Goal: Complete application form

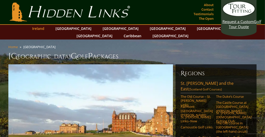
click at [47, 28] on link "Ireland" at bounding box center [38, 28] width 17 height 7
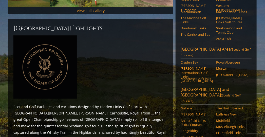
scroll to position [207, 0]
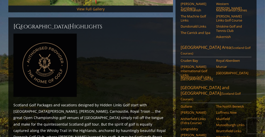
click at [140, 116] on p "Scotland Golf Packages and vacations designed by Hidden Links Golf start with S…" at bounding box center [90, 137] width 155 height 70
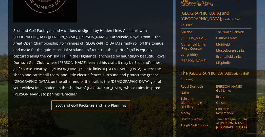
scroll to position [282, 0]
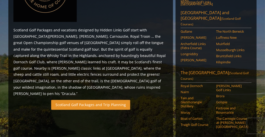
click at [68, 100] on link "Scotland Golf Packages and Trip Planning" at bounding box center [90, 105] width 79 height 10
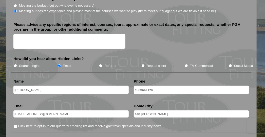
scroll to position [637, 0]
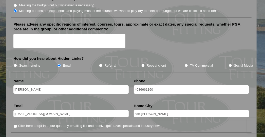
click at [24, 85] on input "[PERSON_NAME]" at bounding box center [70, 89] width 115 height 8
type input "[PERSON_NAME]"
